Goal: Task Accomplishment & Management: Complete application form

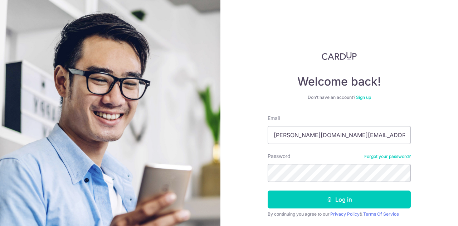
scroll to position [22, 0]
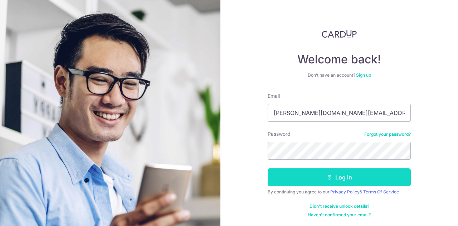
click at [332, 182] on button "Log in" at bounding box center [339, 177] width 143 height 18
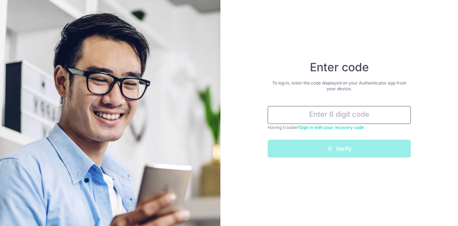
click at [328, 115] on input "text" at bounding box center [339, 115] width 143 height 18
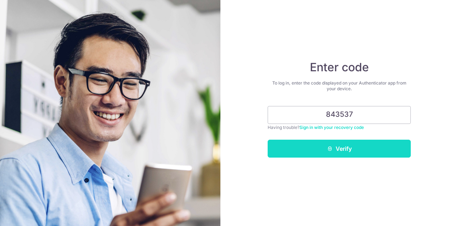
type input "843537"
click at [329, 145] on button "Verify" at bounding box center [339, 149] width 143 height 18
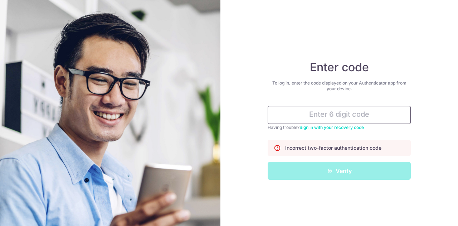
click at [348, 116] on input "text" at bounding box center [339, 115] width 143 height 18
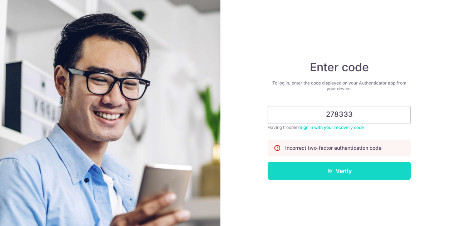
type input "278333"
click at [336, 169] on button "Verify" at bounding box center [339, 171] width 143 height 18
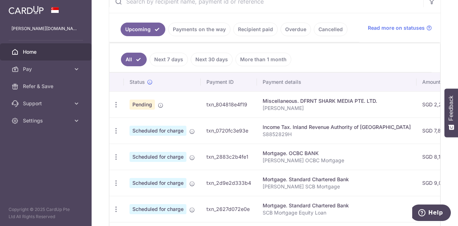
click at [255, 31] on link "Recipient paid" at bounding box center [255, 30] width 44 height 14
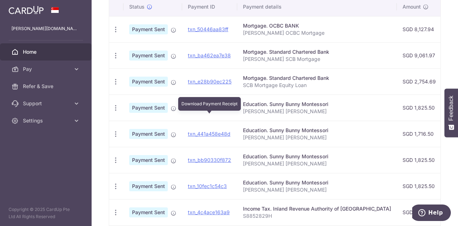
scroll to position [197, 0]
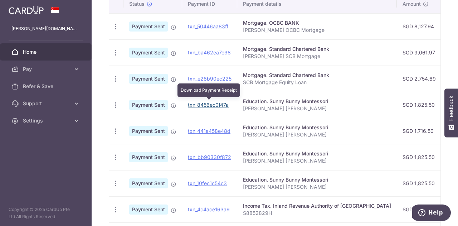
click at [212, 104] on link "txn_8456ec0f47a" at bounding box center [208, 105] width 41 height 6
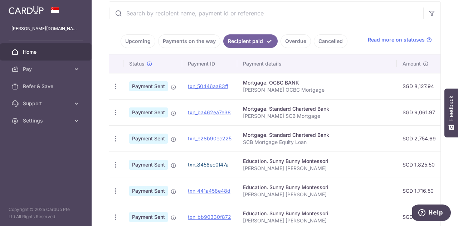
scroll to position [128, 0]
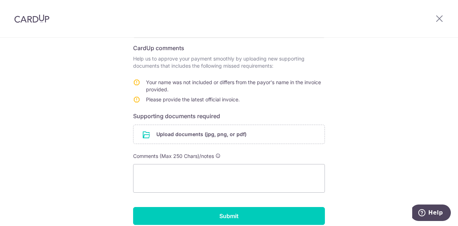
scroll to position [119, 0]
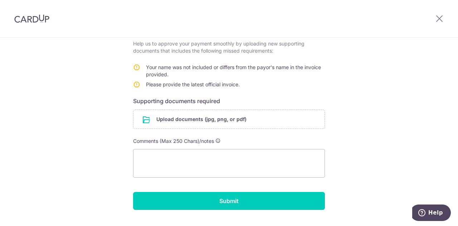
click at [207, 105] on form "Payment details Payment ID txn_804818e4f19 Recipient DFRNT SHARK MEDIA PTE. LTD…" at bounding box center [229, 87] width 192 height 243
click at [202, 113] on input "file" at bounding box center [229, 119] width 191 height 19
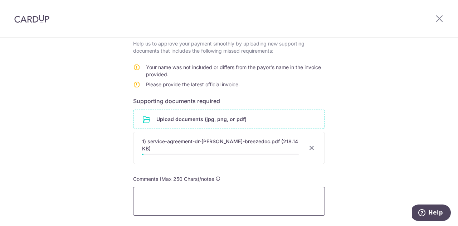
click at [240, 187] on textarea at bounding box center [229, 201] width 192 height 29
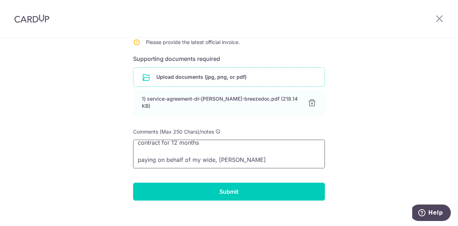
scroll to position [161, 0]
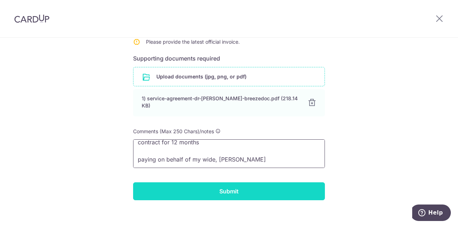
type textarea "contract for 12 months paying on behalf of my wide, [PERSON_NAME]"
click at [197, 189] on input "Submit" at bounding box center [229, 191] width 192 height 18
